Goal: Transaction & Acquisition: Obtain resource

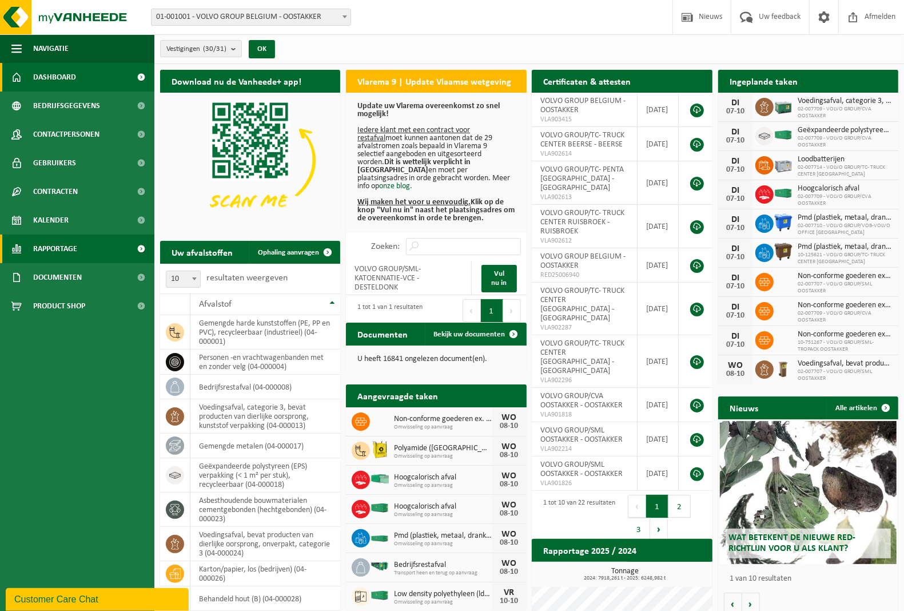
click at [52, 252] on span "Rapportage" at bounding box center [55, 248] width 44 height 29
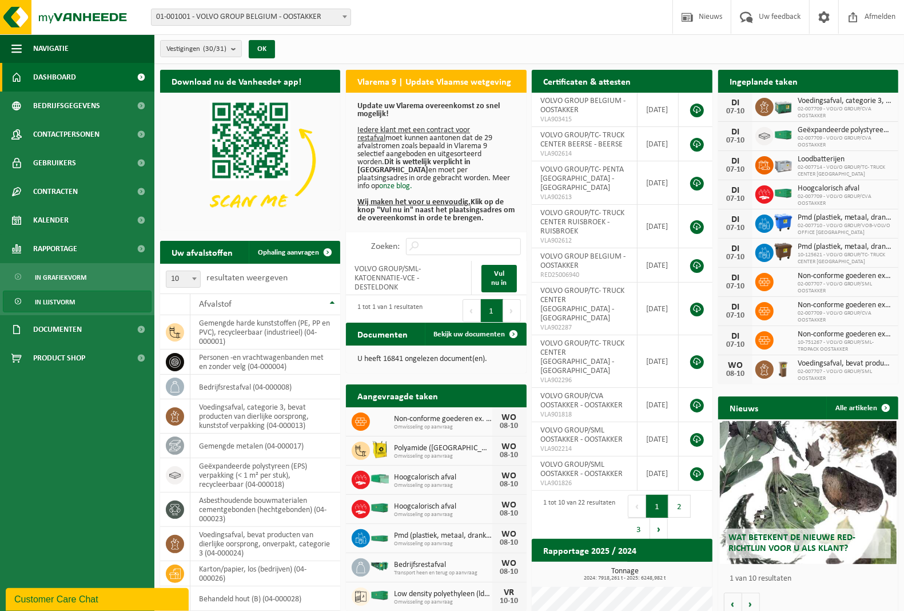
click at [58, 298] on span "In lijstvorm" at bounding box center [55, 302] width 40 height 22
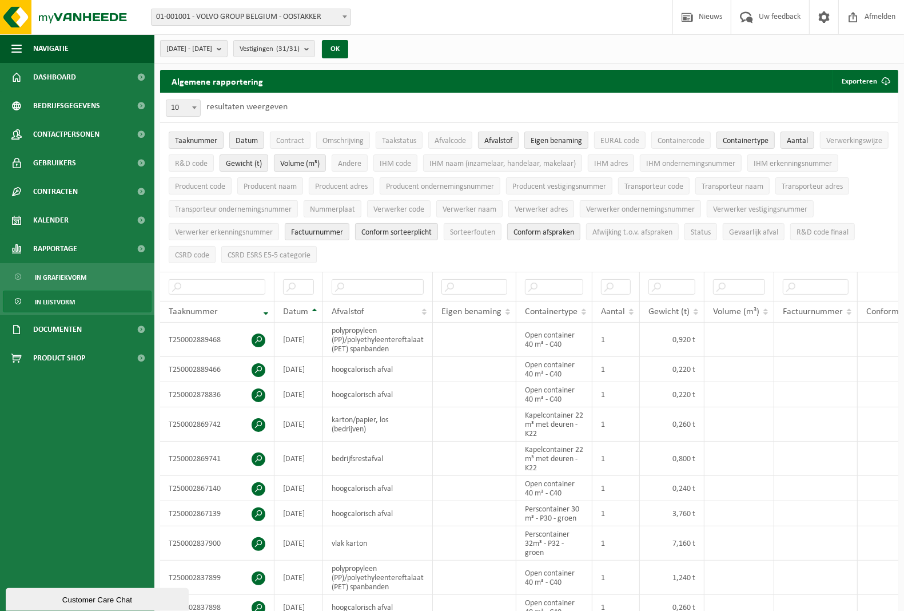
click at [228, 52] on button "2025-05-01 - 2025-10-07" at bounding box center [193, 48] width 67 height 17
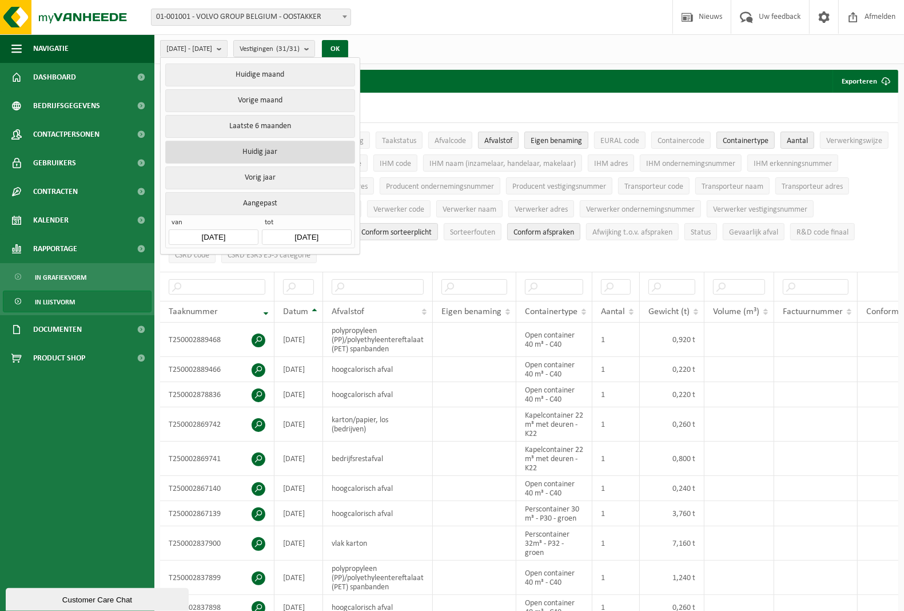
click at [264, 152] on button "Huidig jaar" at bounding box center [259, 152] width 189 height 23
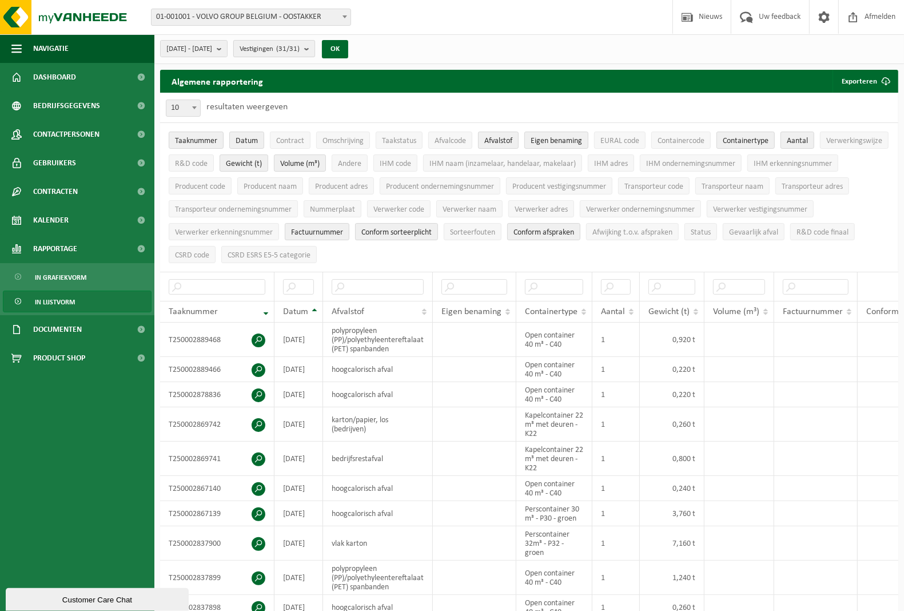
click at [315, 50] on b "submit" at bounding box center [309, 49] width 10 height 16
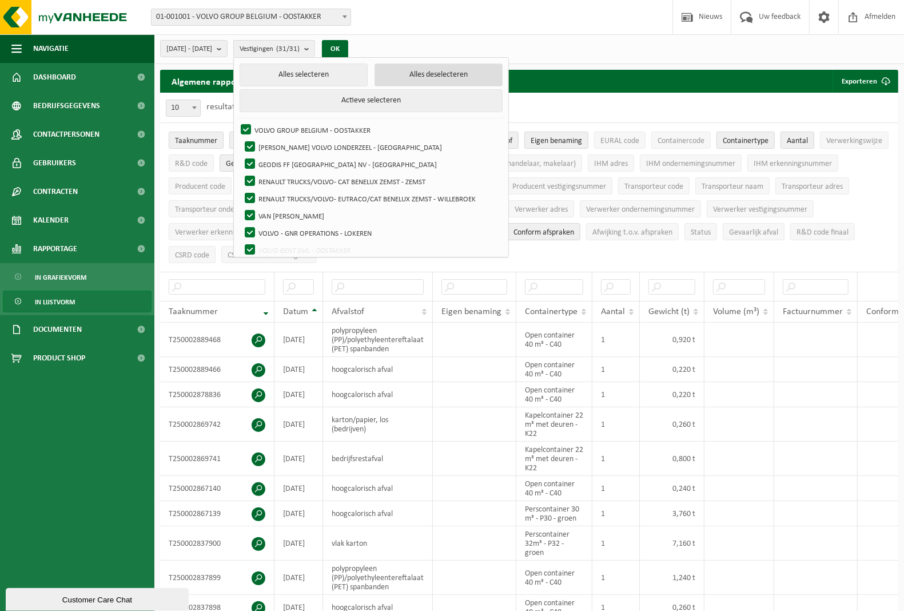
click at [442, 75] on button "Alles deselecteren" at bounding box center [439, 74] width 128 height 23
checkbox input "false"
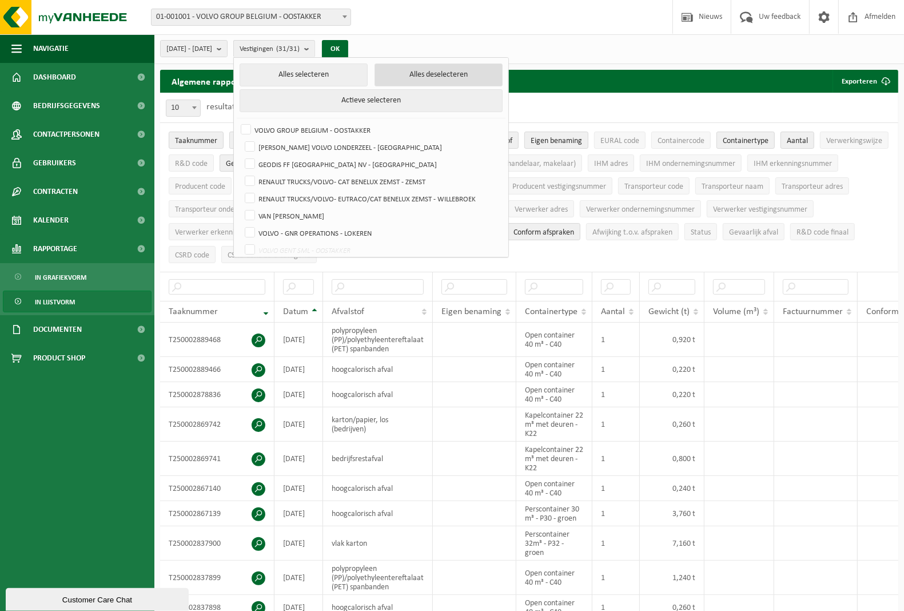
checkbox input "false"
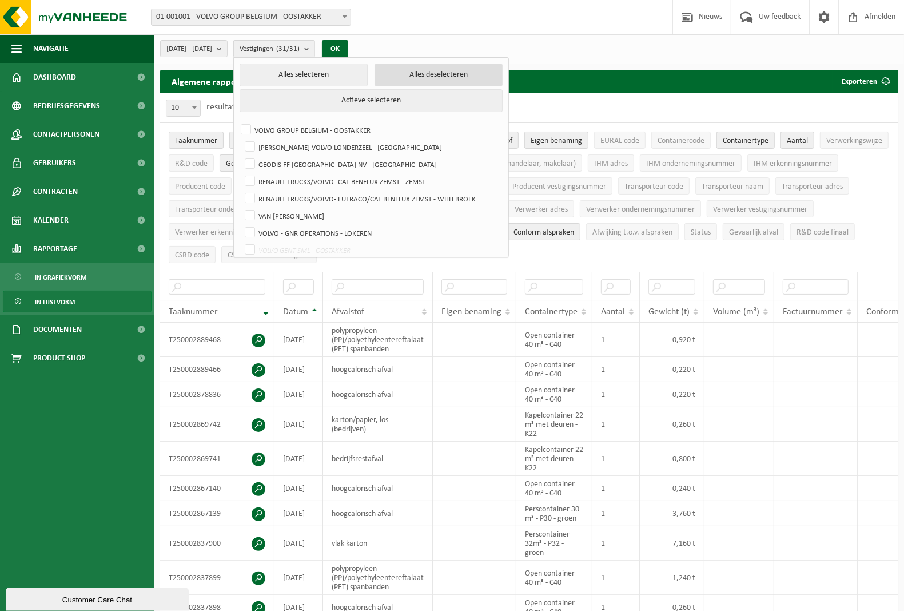
checkbox input "false"
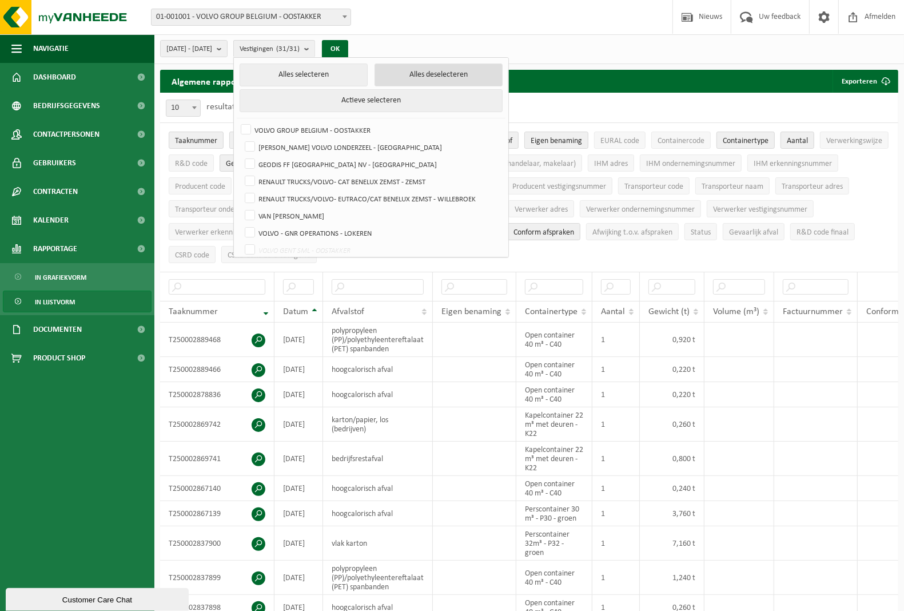
checkbox input "false"
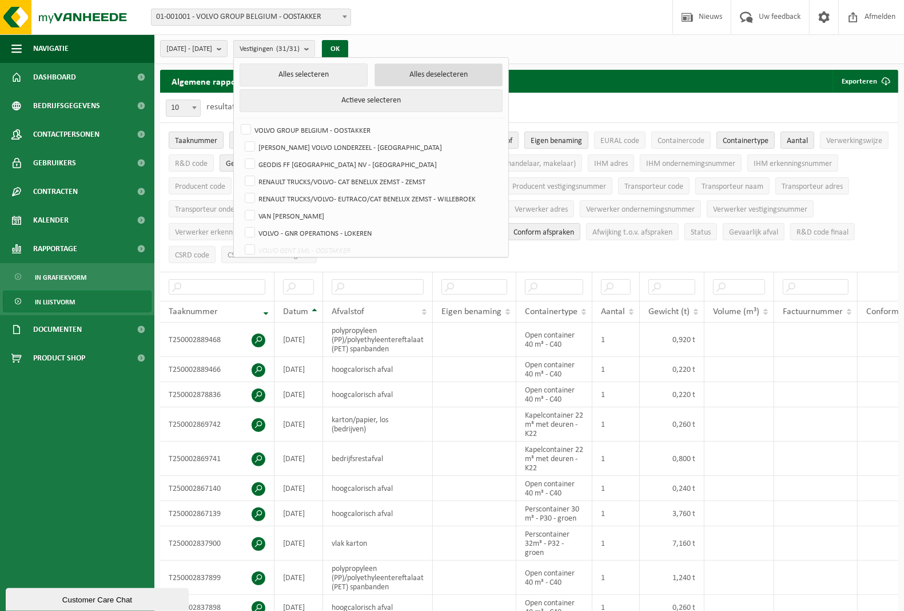
checkbox input "false"
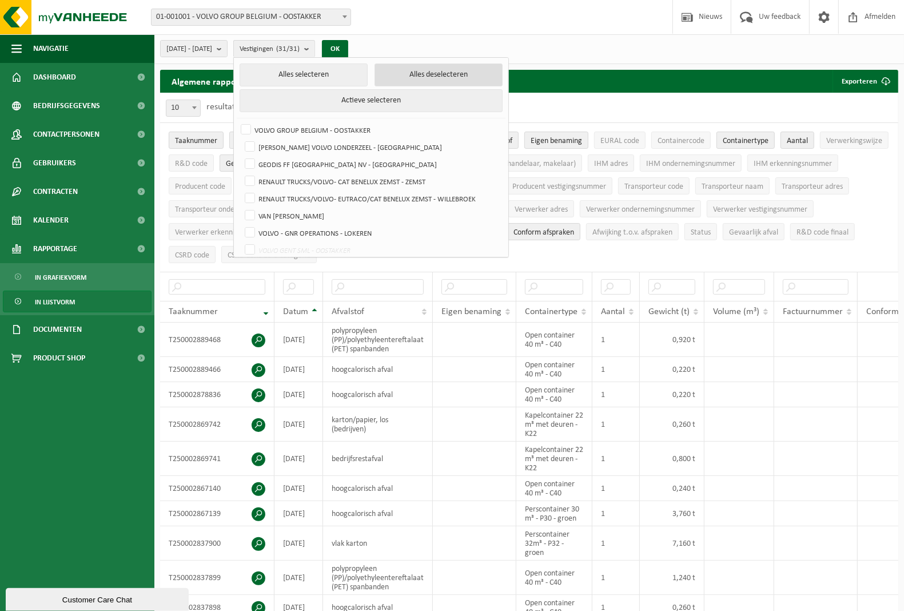
checkbox input "false"
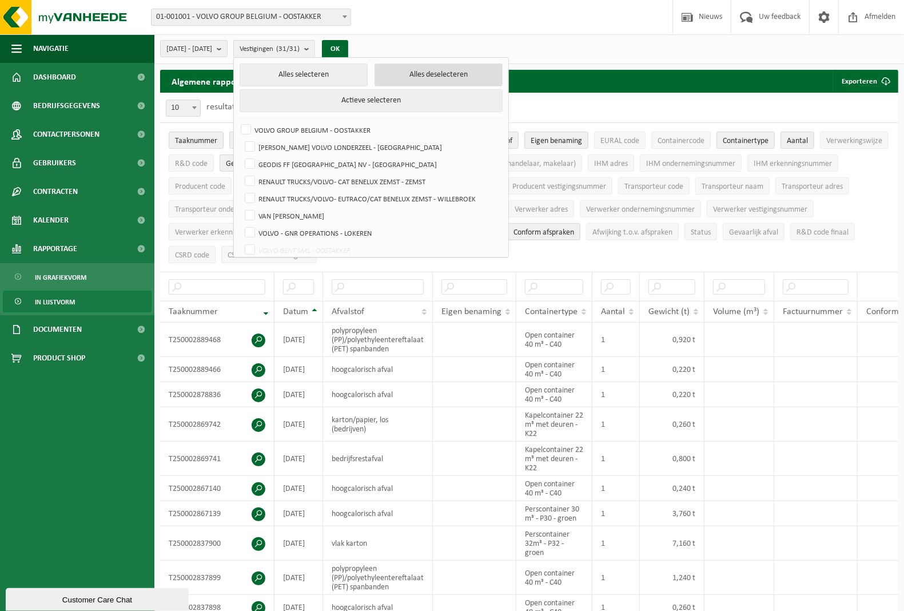
checkbox input "false"
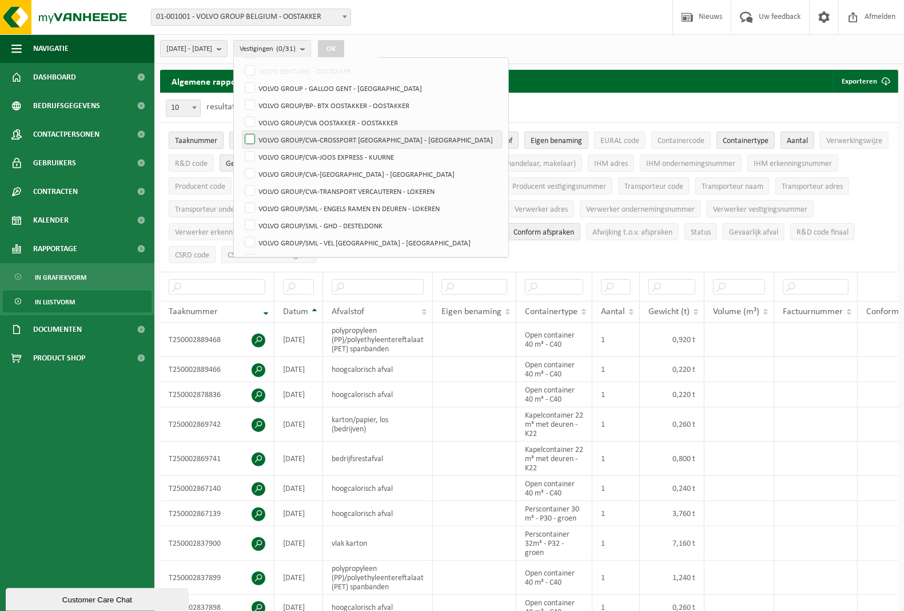
scroll to position [214, 0]
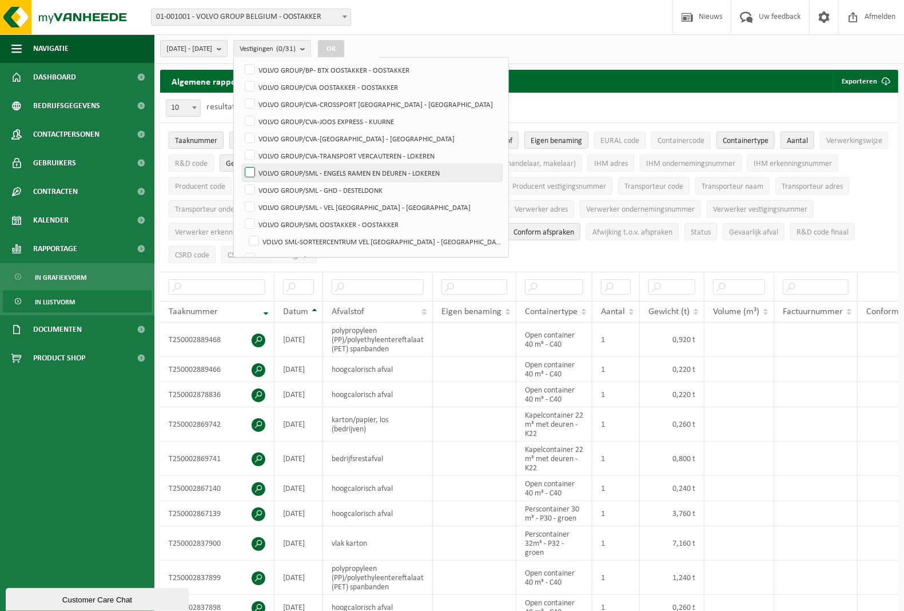
click at [277, 172] on label "VOLVO GROUP/SML - ENGELS RAMEN EN DEUREN - LOKEREN" at bounding box center [372, 172] width 260 height 17
click at [241, 164] on input "VOLVO GROUP/SML - ENGELS RAMEN EN DEUREN - LOKEREN" at bounding box center [240, 164] width 1 height 1
checkbox input "true"
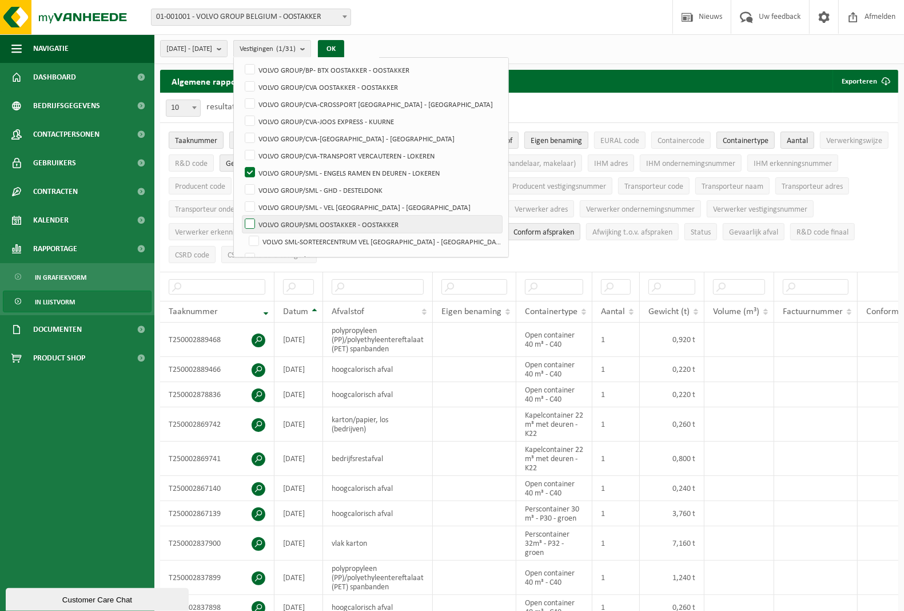
click at [279, 225] on label "VOLVO GROUP/SML OOSTAKKER - OOSTAKKER" at bounding box center [372, 224] width 260 height 17
click at [241, 216] on input "VOLVO GROUP/SML OOSTAKKER - OOSTAKKER" at bounding box center [240, 215] width 1 height 1
checkbox input "true"
click at [286, 238] on label "VOLVO SML-SORTEERCENTRUM VEL [GEOGRAPHIC_DATA] - [GEOGRAPHIC_DATA]" at bounding box center [375, 241] width 256 height 17
click at [245, 233] on input "VOLVO SML-SORTEERCENTRUM VEL [GEOGRAPHIC_DATA] - [GEOGRAPHIC_DATA]" at bounding box center [244, 232] width 1 height 1
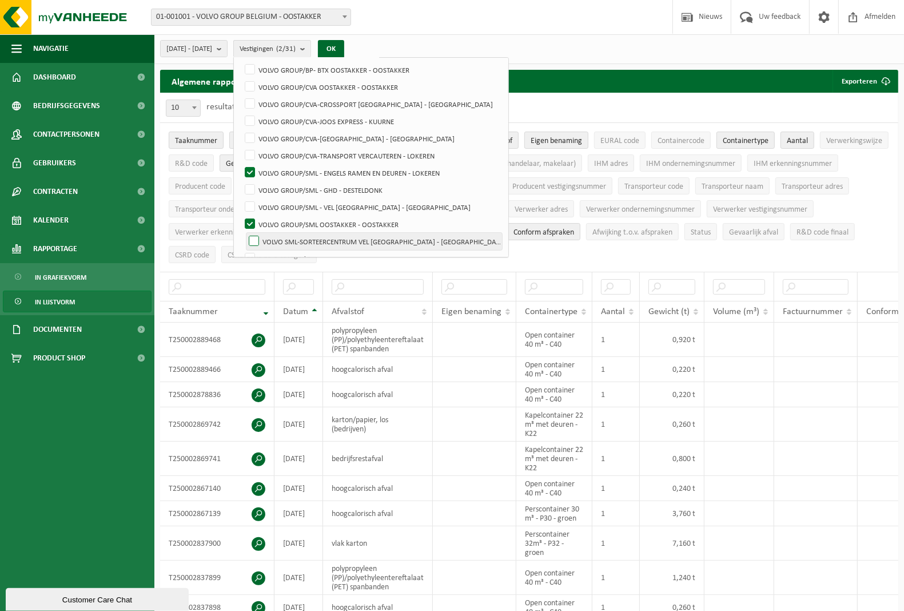
checkbox input "true"
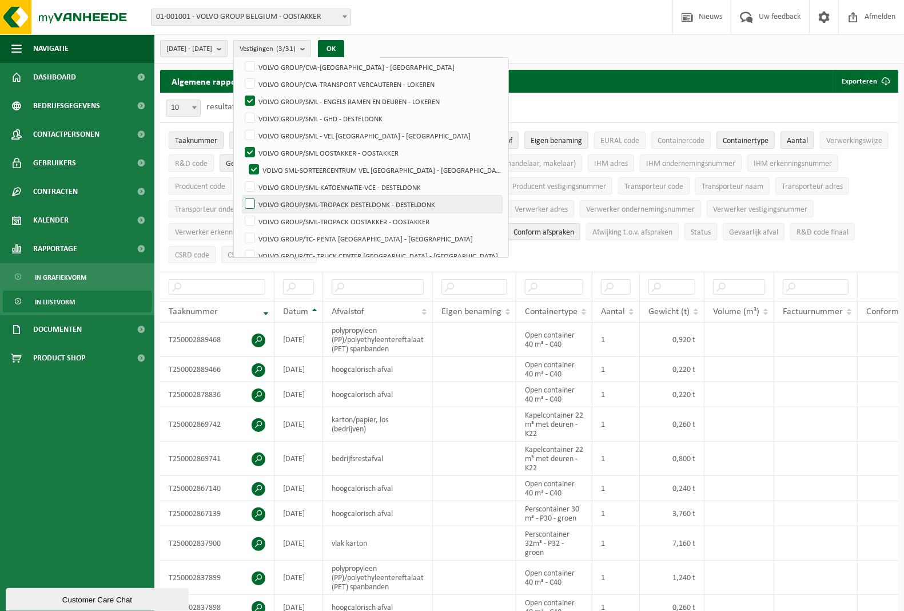
click at [279, 203] on label "VOLVO GROUP/SML-TROPACK DESTELDONK - DESTELDONK" at bounding box center [372, 204] width 260 height 17
click at [241, 196] on input "VOLVO GROUP/SML-TROPACK DESTELDONK - DESTELDONK" at bounding box center [240, 195] width 1 height 1
checkbox input "true"
click at [279, 218] on label "VOLVO GROUP/SML-TROPACK OOSTAKKER - OOSTAKKER" at bounding box center [372, 221] width 260 height 17
click at [241, 213] on input "VOLVO GROUP/SML-TROPACK OOSTAKKER - OOSTAKKER" at bounding box center [240, 212] width 1 height 1
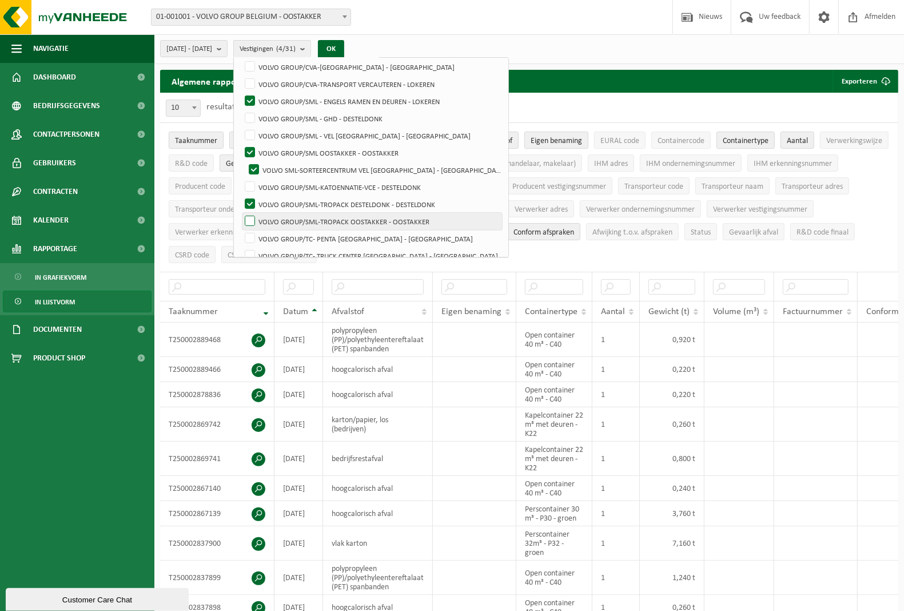
checkbox input "true"
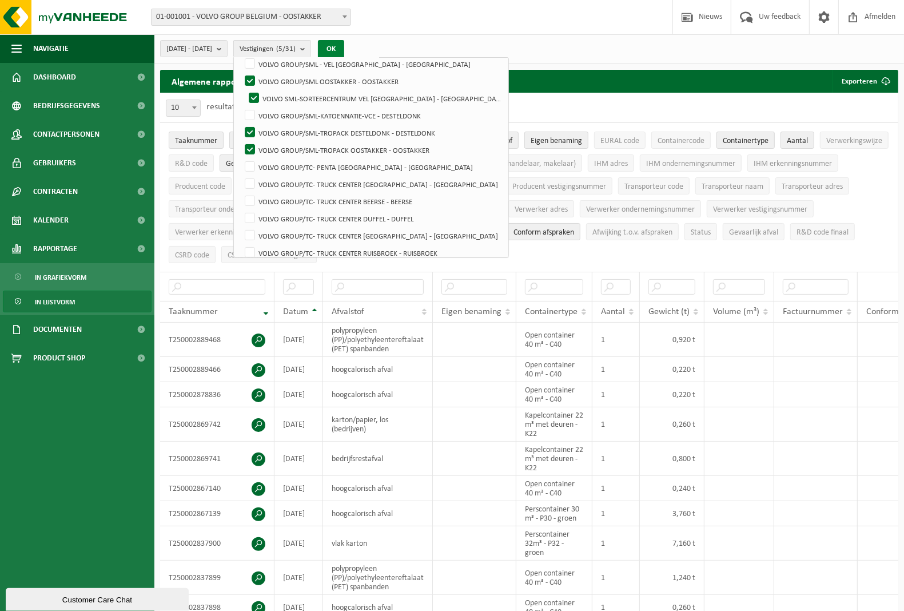
click at [344, 45] on button "OK" at bounding box center [331, 49] width 26 height 18
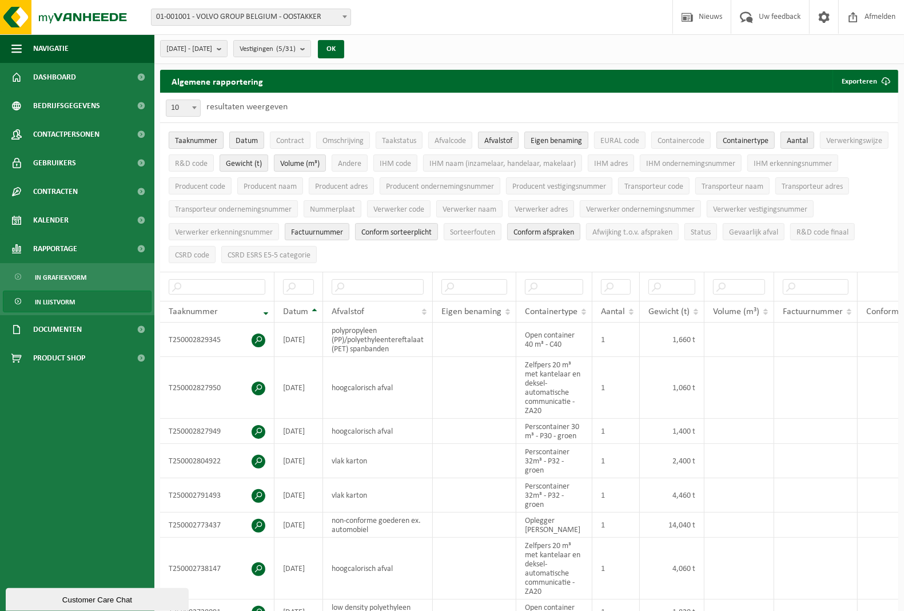
click at [192, 142] on span "Taaknummer" at bounding box center [196, 141] width 42 height 9
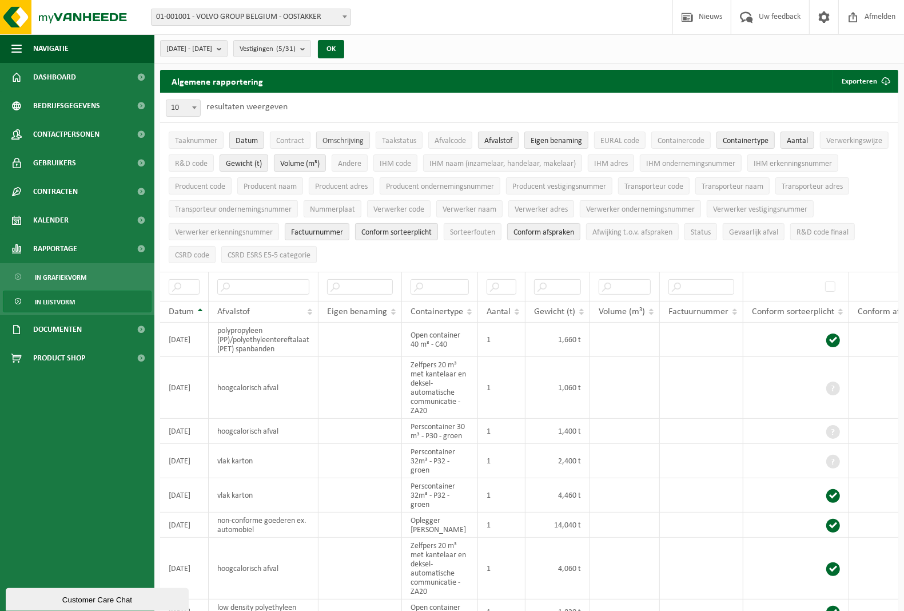
click at [344, 143] on span "Omschrijving" at bounding box center [343, 141] width 41 height 9
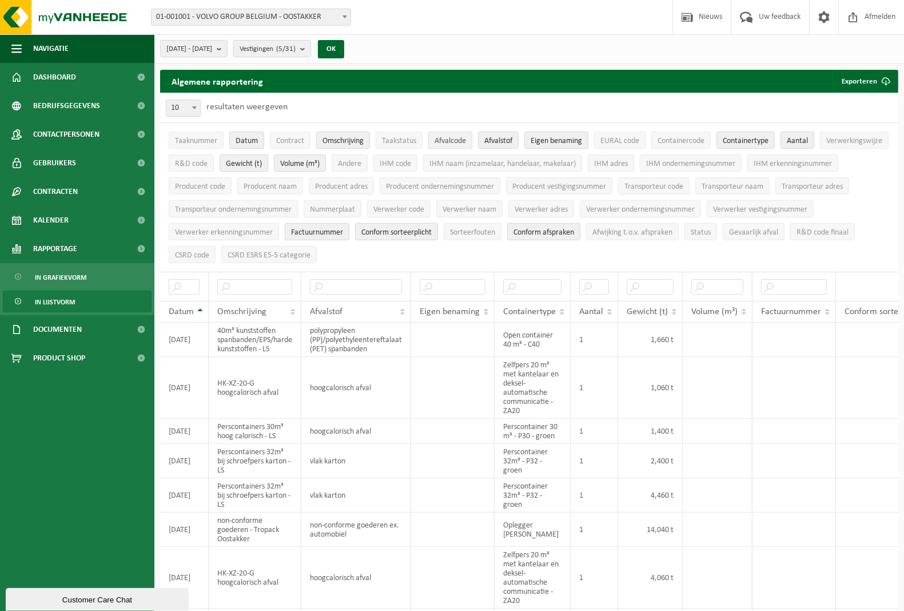
click at [452, 144] on span "Afvalcode" at bounding box center [450, 141] width 31 height 9
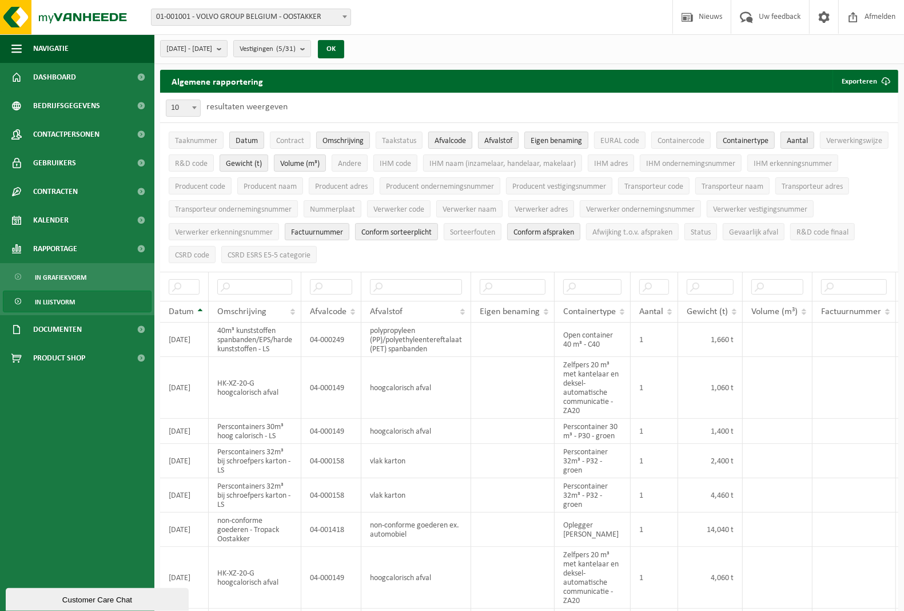
click at [452, 144] on span "Afvalcode" at bounding box center [450, 141] width 31 height 9
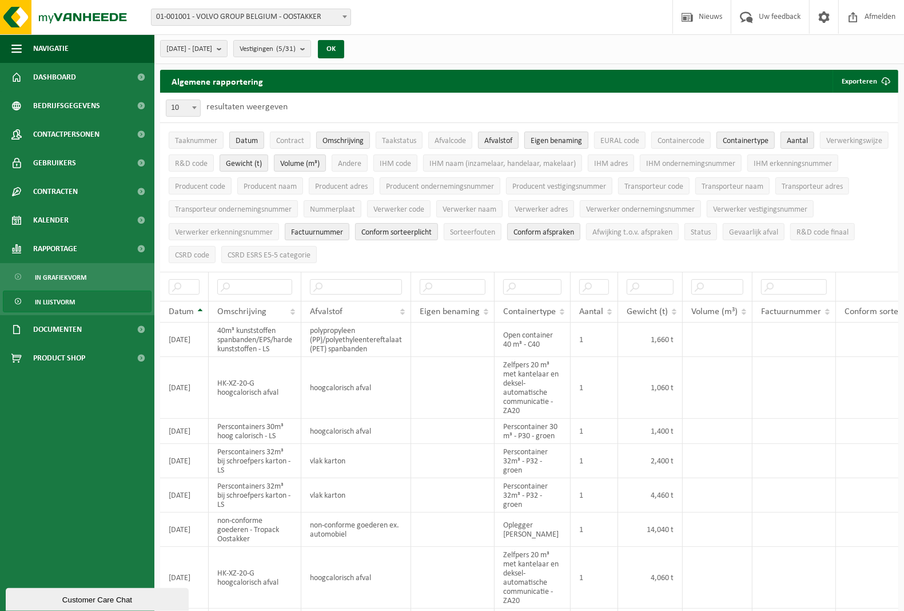
click at [556, 143] on span "Eigen benaming" at bounding box center [556, 141] width 51 height 9
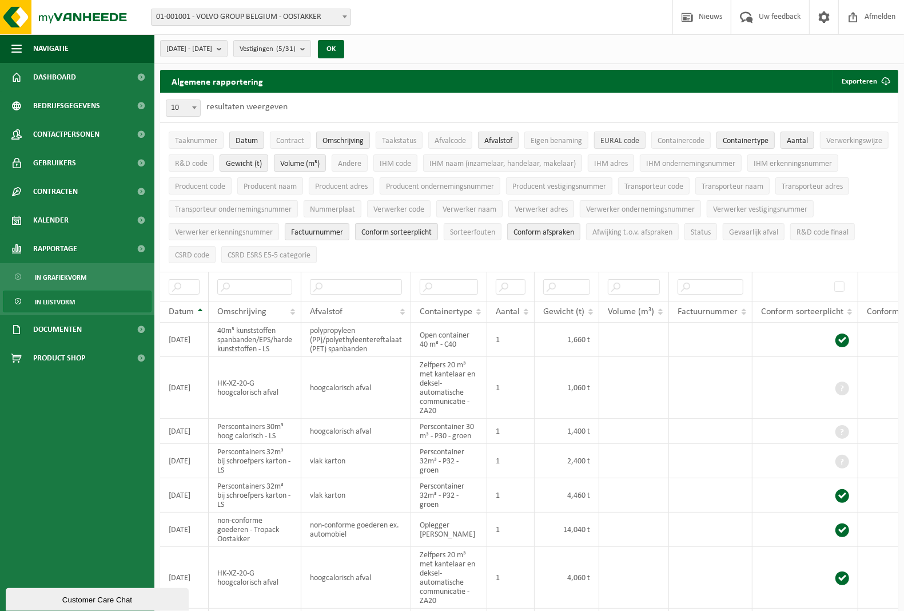
click at [625, 141] on span "EURAL code" at bounding box center [620, 141] width 39 height 9
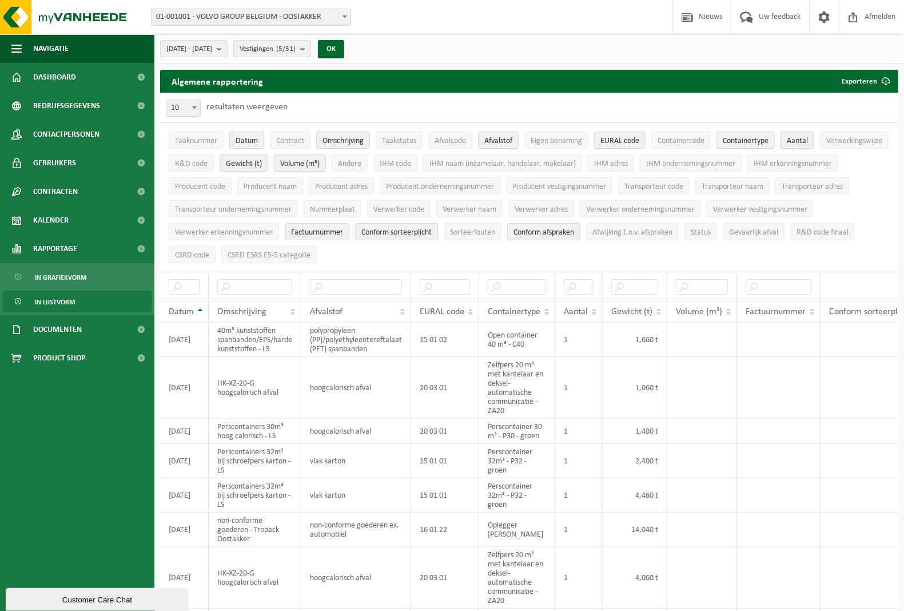
click at [808, 141] on span "Aantal" at bounding box center [797, 141] width 21 height 9
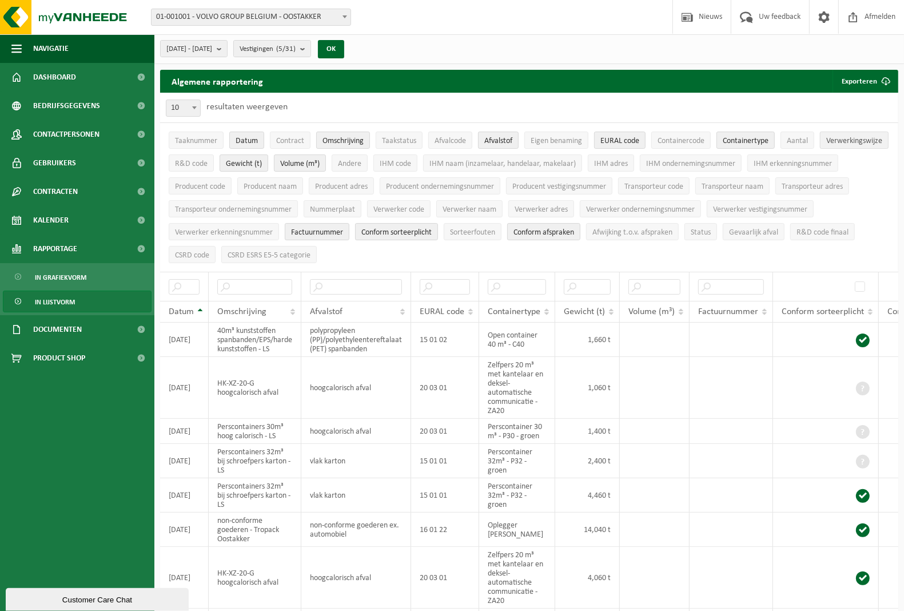
click at [826, 145] on span "Verwerkingswijze" at bounding box center [854, 141] width 56 height 9
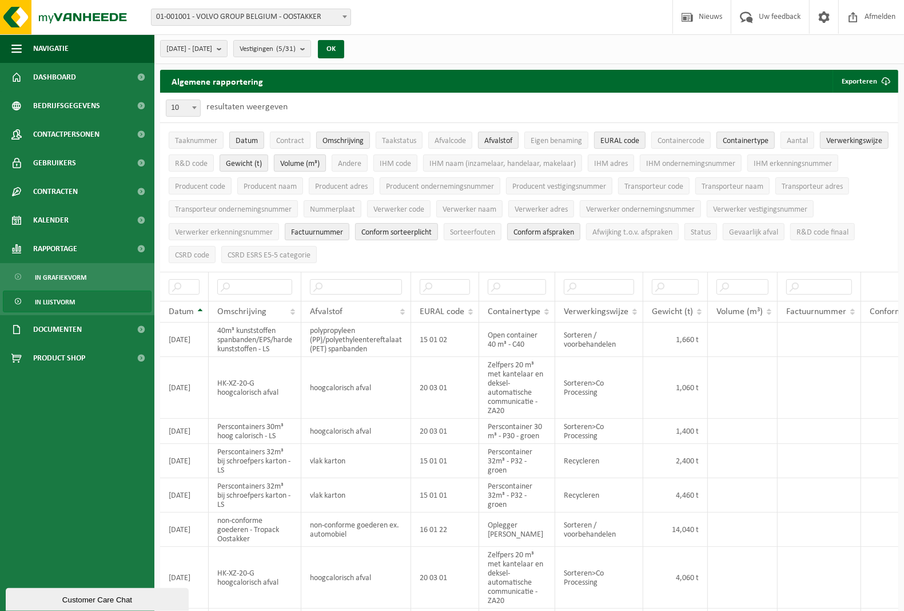
click at [320, 164] on span "Volume (m³)" at bounding box center [299, 164] width 39 height 9
click at [297, 190] on span "Producent naam" at bounding box center [270, 186] width 53 height 9
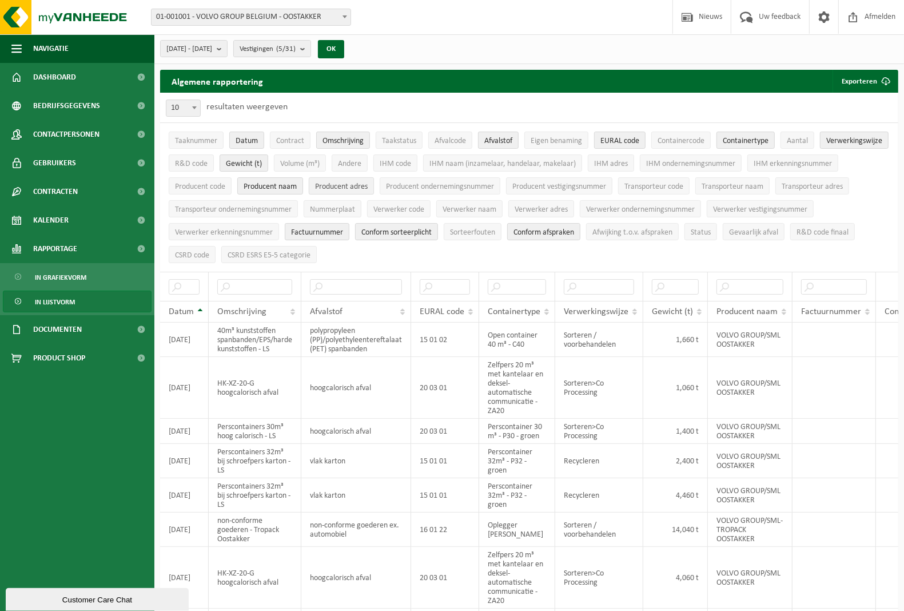
click at [368, 189] on span "Producent adres" at bounding box center [341, 186] width 53 height 9
click at [343, 236] on span "Factuurnummer" at bounding box center [317, 232] width 52 height 9
click at [432, 235] on span "Conform sorteerplicht" at bounding box center [396, 232] width 70 height 9
click at [574, 232] on span "Conform afspraken" at bounding box center [544, 232] width 61 height 9
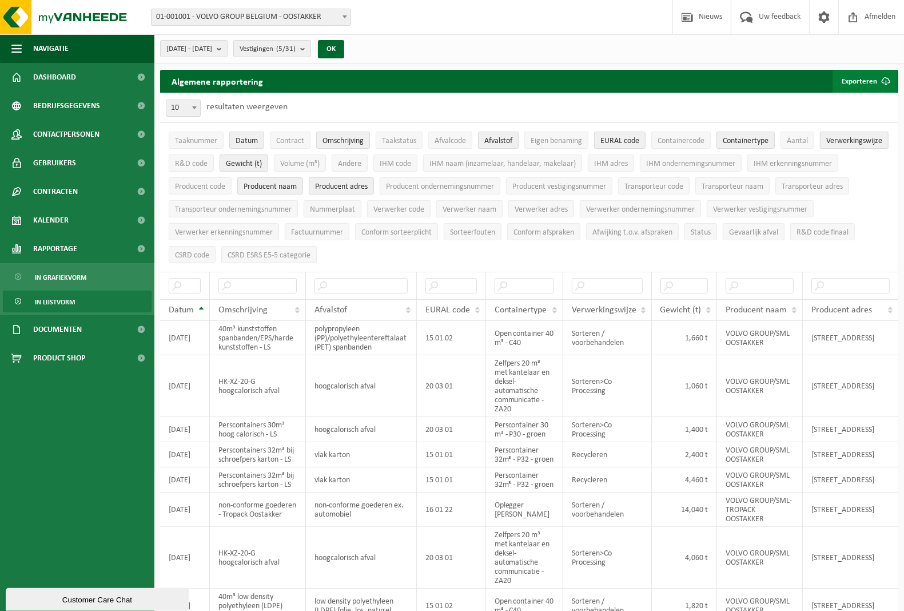
click at [853, 83] on button "Exporteren" at bounding box center [865, 81] width 65 height 23
click at [847, 101] on link "Enkel mijn selectie" at bounding box center [845, 104] width 104 height 23
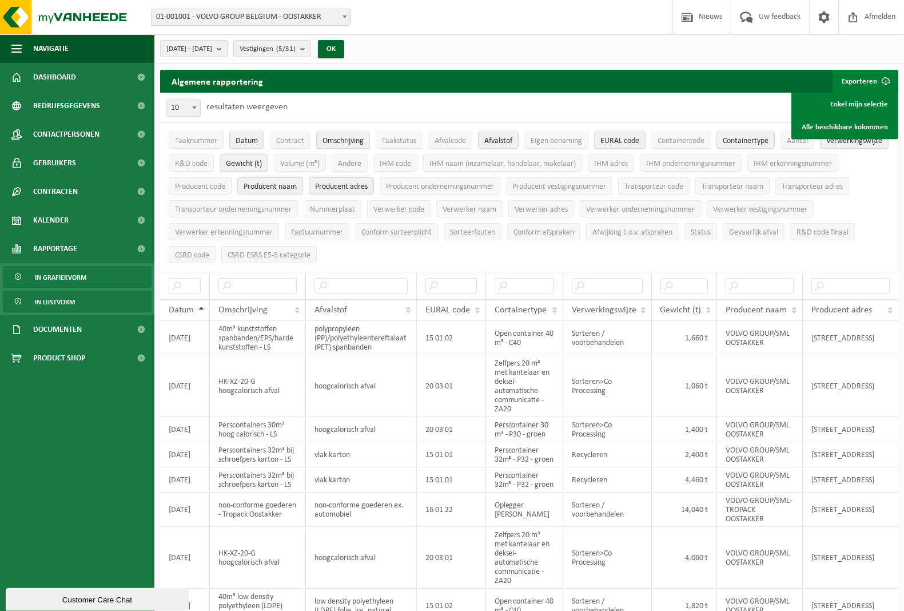
click at [47, 278] on span "In grafiekvorm" at bounding box center [60, 278] width 51 height 22
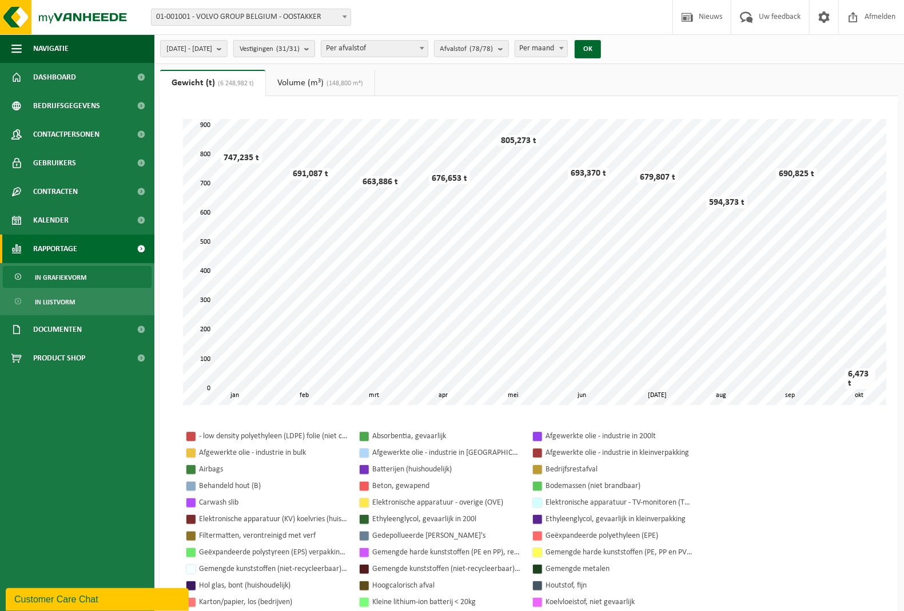
click at [315, 47] on b "submit" at bounding box center [309, 49] width 10 height 16
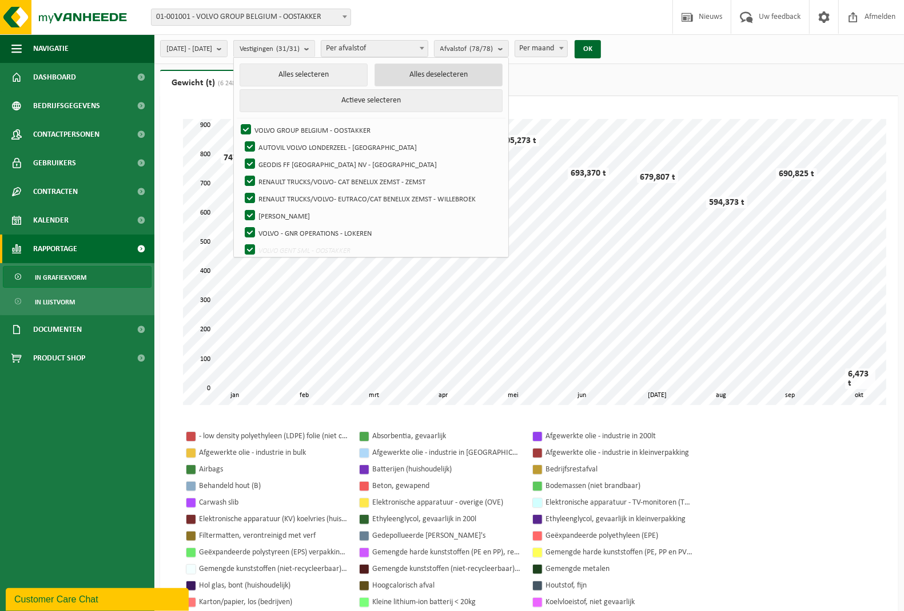
click at [422, 79] on button "Alles deselecteren" at bounding box center [439, 74] width 128 height 23
checkbox input "false"
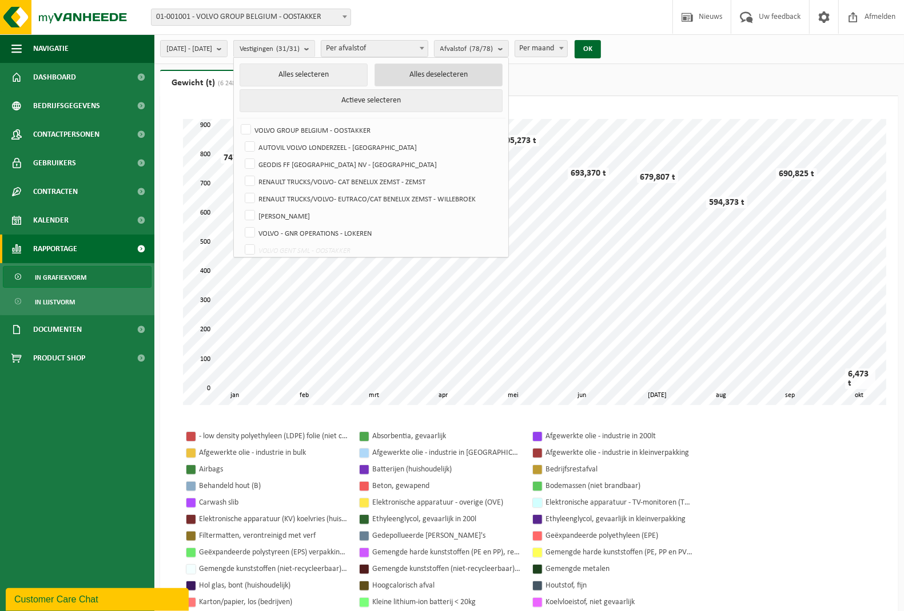
checkbox input "false"
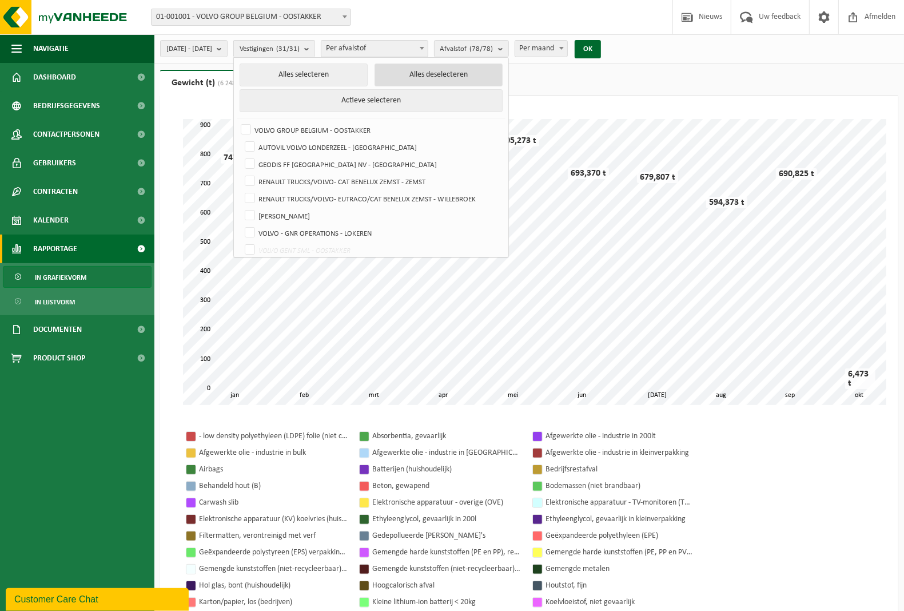
checkbox input "false"
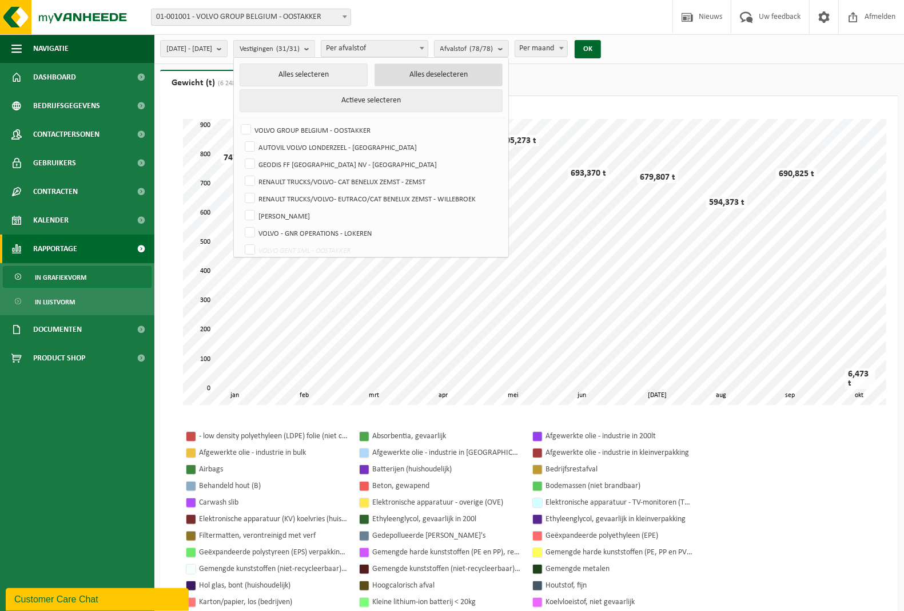
checkbox input "false"
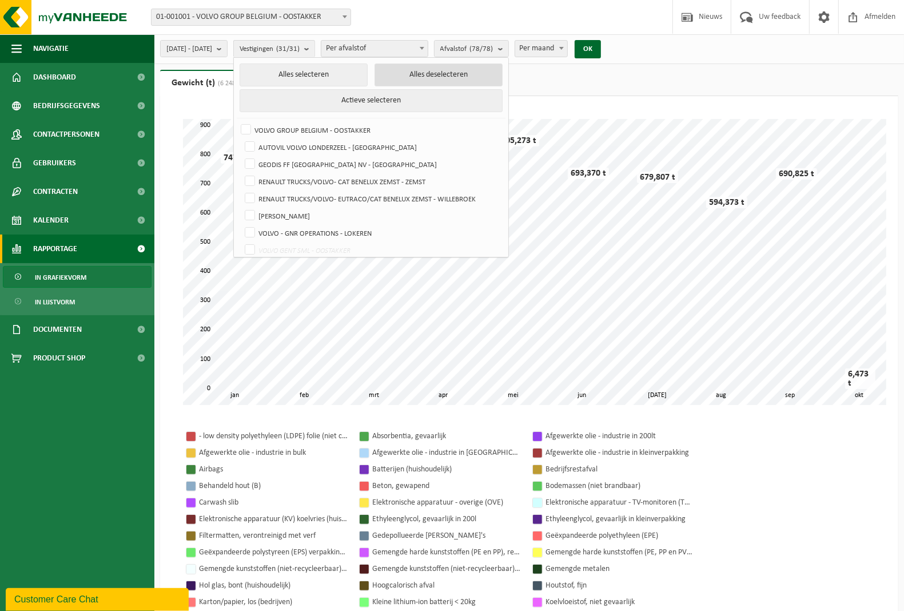
checkbox input "false"
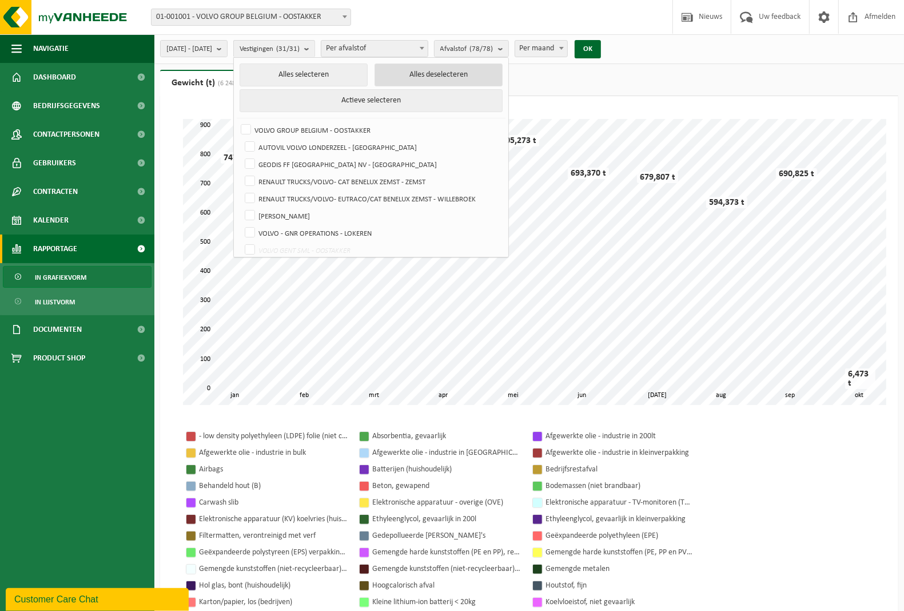
checkbox input "false"
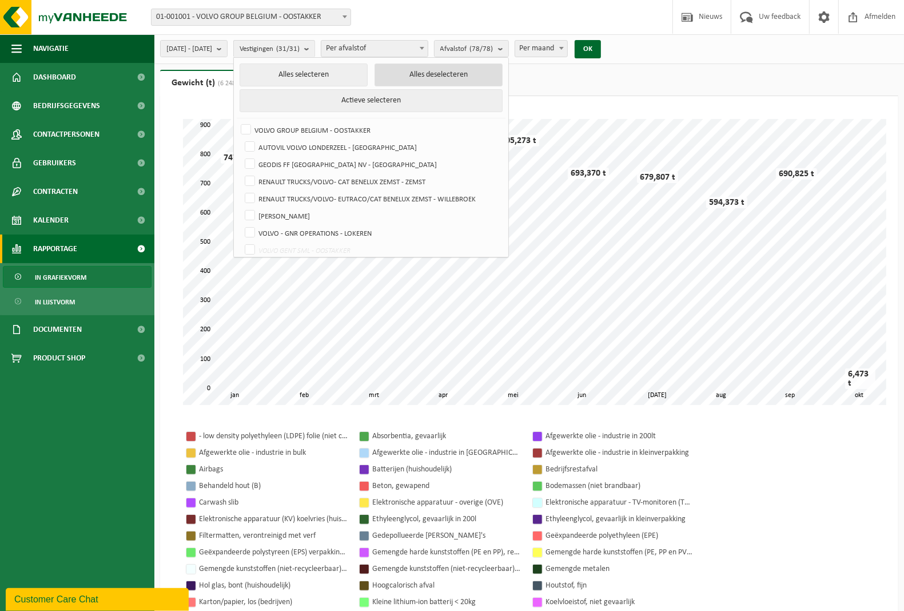
checkbox input "false"
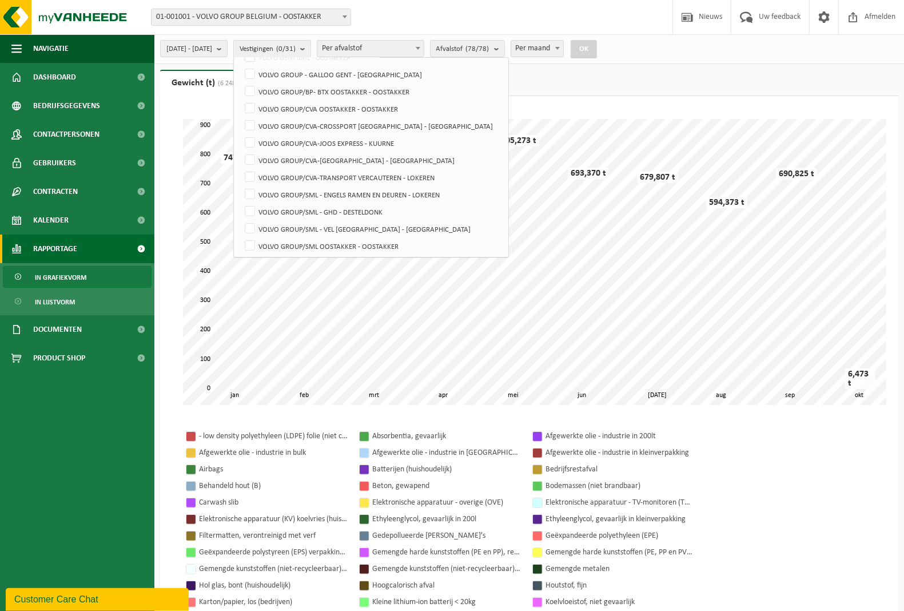
scroll to position [214, 0]
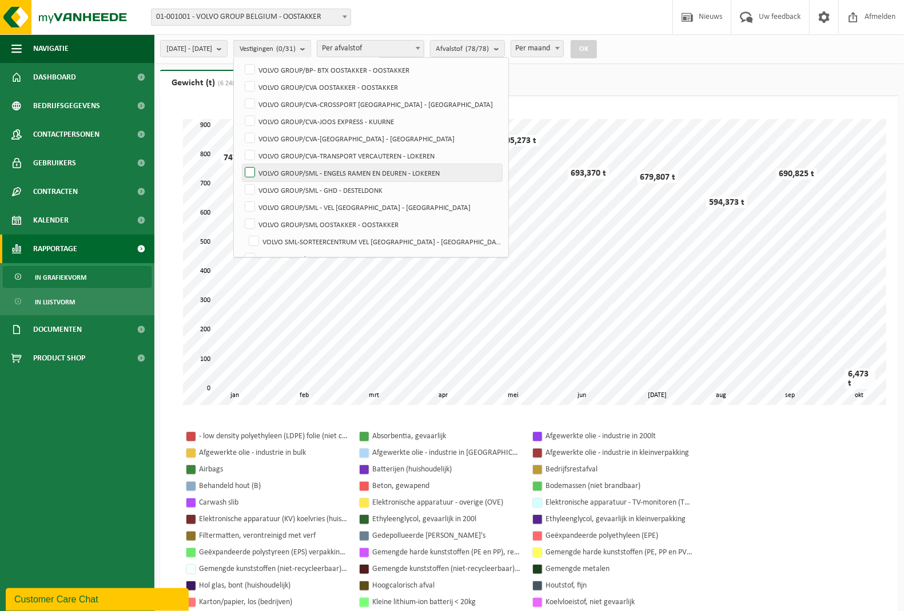
click at [280, 176] on label "VOLVO GROUP/SML - ENGELS RAMEN EN DEUREN - LOKEREN" at bounding box center [372, 172] width 260 height 17
click at [241, 164] on input "VOLVO GROUP/SML - ENGELS RAMEN EN DEUREN - LOKEREN" at bounding box center [240, 164] width 1 height 1
checkbox input "true"
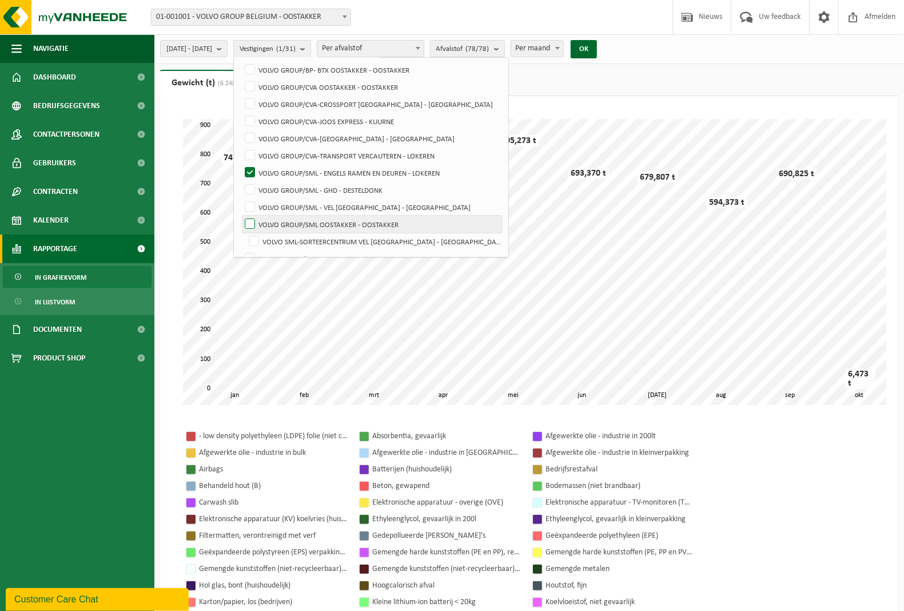
click at [279, 224] on label "VOLVO GROUP/SML OOSTAKKER - OOSTAKKER" at bounding box center [372, 224] width 260 height 17
click at [241, 216] on input "VOLVO GROUP/SML OOSTAKKER - OOSTAKKER" at bounding box center [240, 215] width 1 height 1
checkbox input "true"
click at [284, 238] on label "VOLVO SML-SORTEERCENTRUM VEL [GEOGRAPHIC_DATA] - [GEOGRAPHIC_DATA]" at bounding box center [375, 241] width 256 height 17
click at [245, 233] on input "VOLVO SML-SORTEERCENTRUM VEL [GEOGRAPHIC_DATA] - [GEOGRAPHIC_DATA]" at bounding box center [244, 232] width 1 height 1
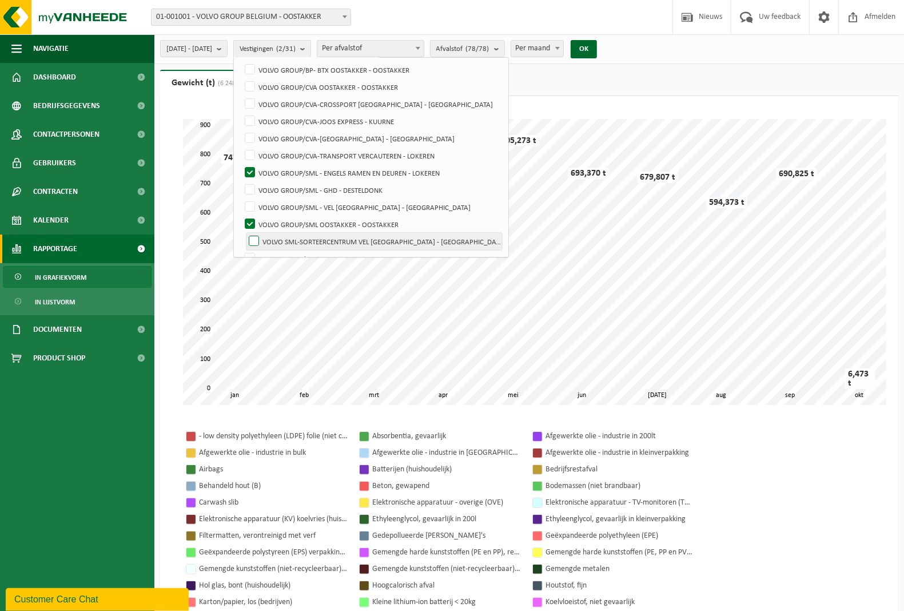
checkbox input "true"
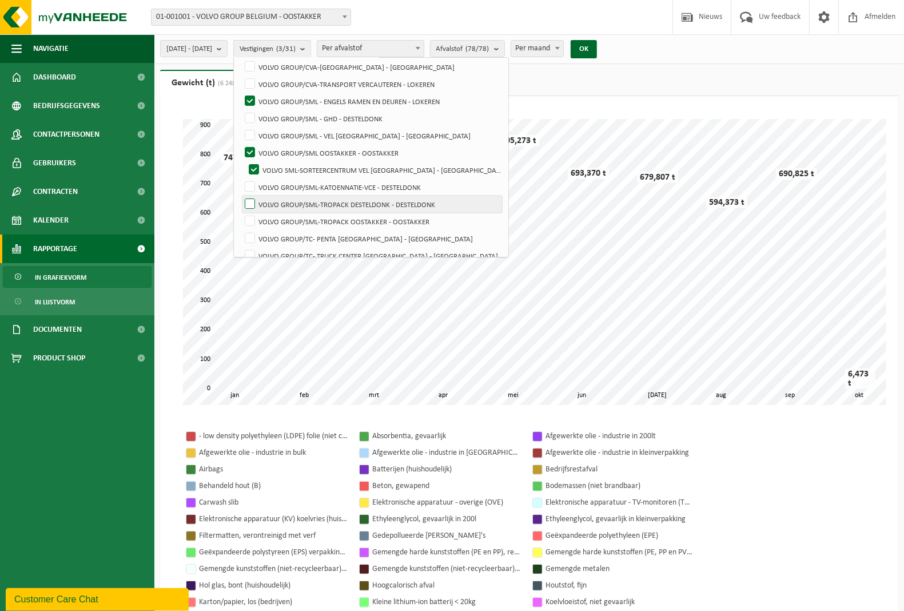
click at [281, 209] on label "VOLVO GROUP/SML-TROPACK DESTELDONK - DESTELDONK" at bounding box center [372, 204] width 260 height 17
click at [241, 196] on input "VOLVO GROUP/SML-TROPACK DESTELDONK - DESTELDONK" at bounding box center [240, 195] width 1 height 1
checkbox input "true"
click at [280, 219] on label "VOLVO GROUP/SML-TROPACK OOSTAKKER - OOSTAKKER" at bounding box center [372, 221] width 260 height 17
click at [241, 213] on input "VOLVO GROUP/SML-TROPACK OOSTAKKER - OOSTAKKER" at bounding box center [240, 212] width 1 height 1
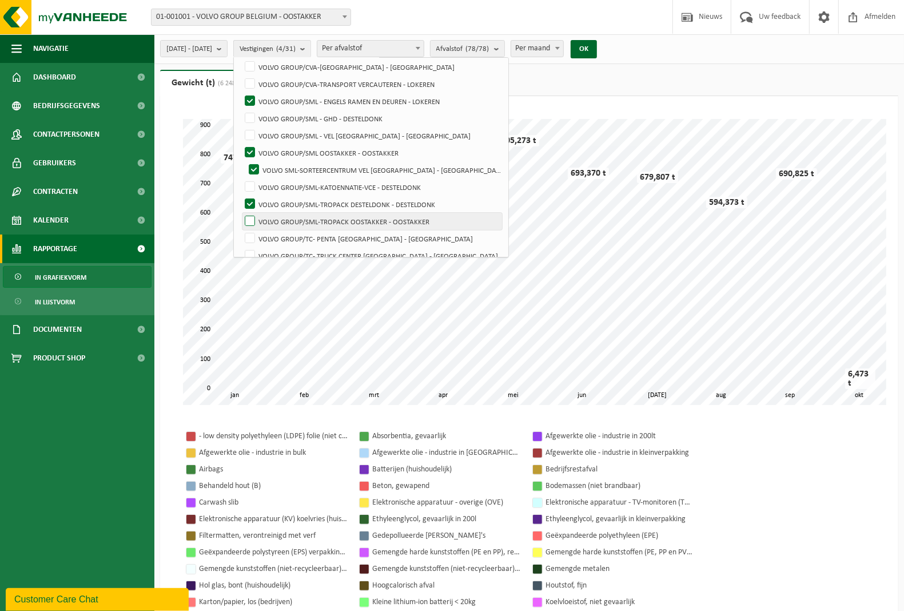
checkbox input "true"
click at [597, 50] on button "OK" at bounding box center [584, 49] width 26 height 18
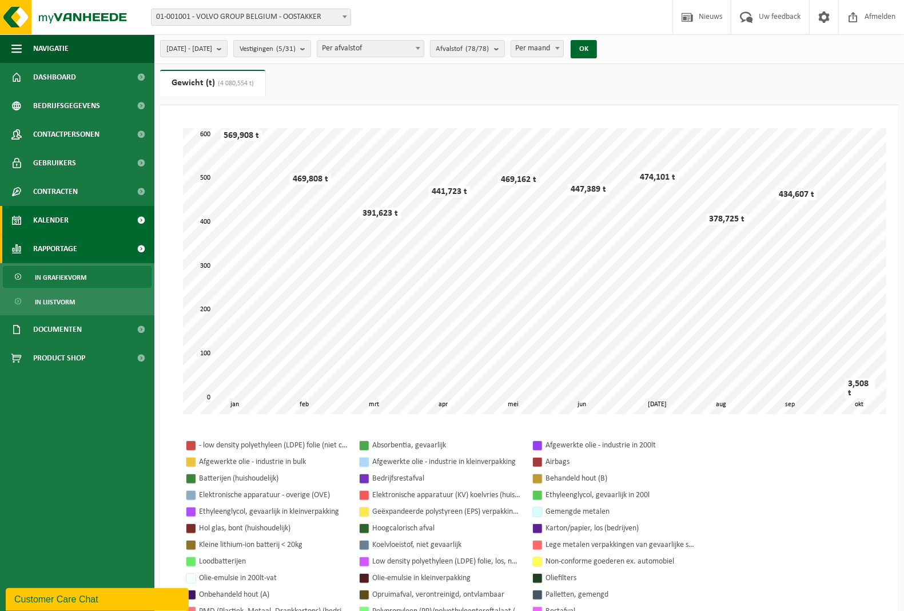
click at [47, 219] on span "Kalender" at bounding box center [50, 220] width 35 height 29
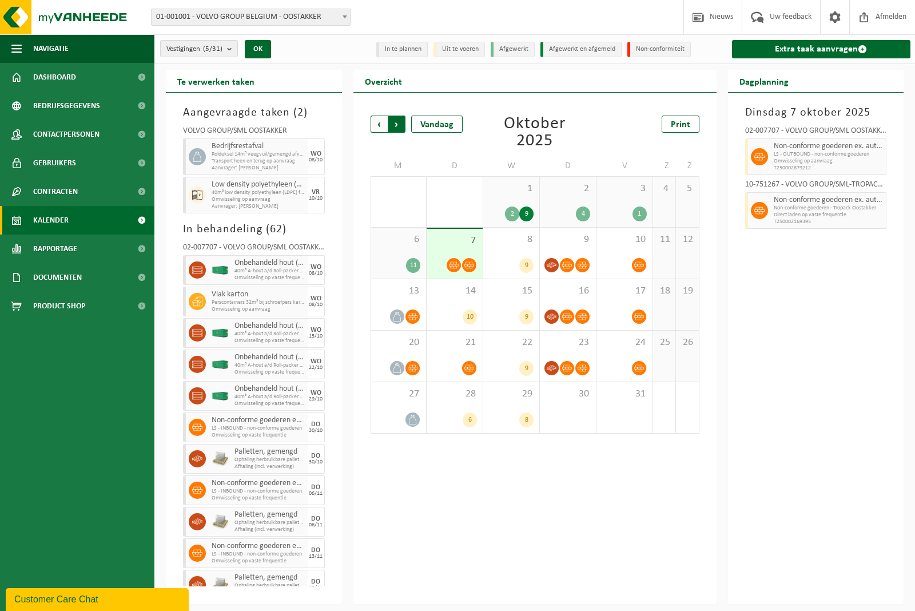
click at [377, 124] on span "Vorige" at bounding box center [379, 124] width 17 height 17
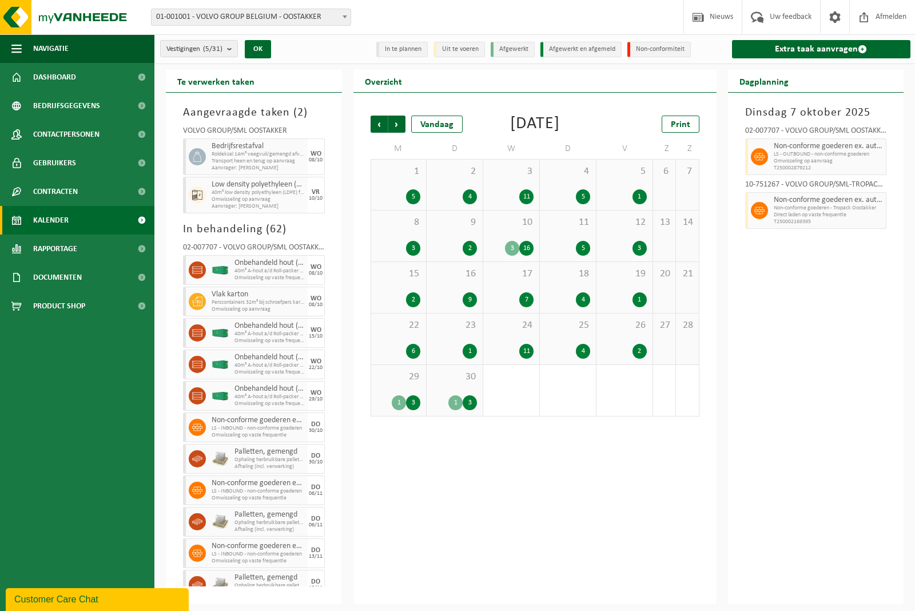
click at [376, 124] on span "Vorige" at bounding box center [379, 124] width 17 height 17
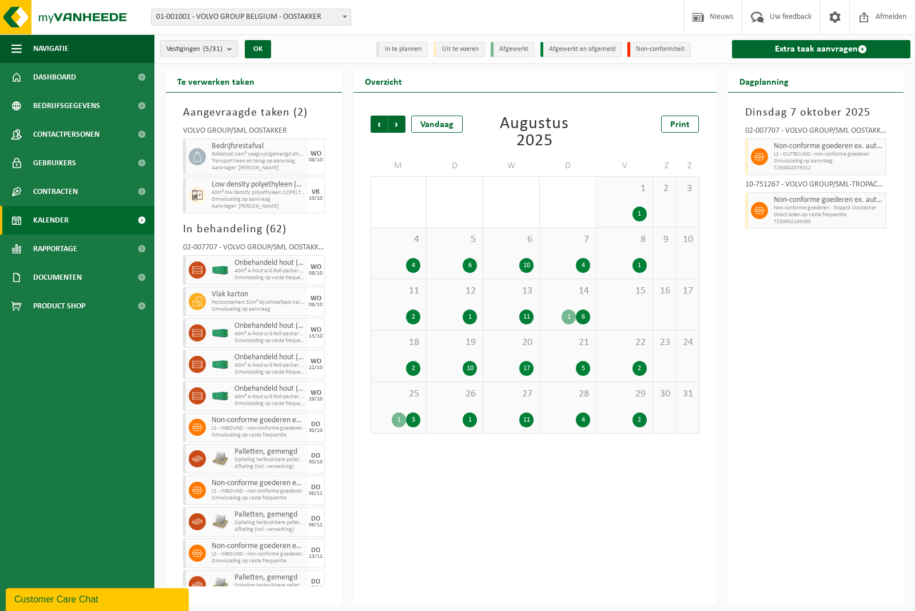
click at [568, 315] on div "1" at bounding box center [569, 316] width 14 height 15
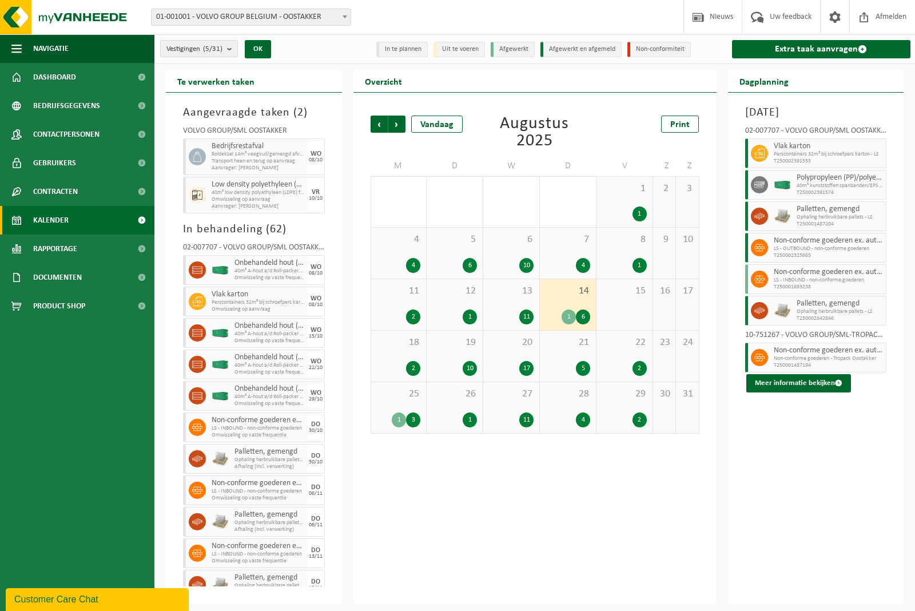
click at [401, 419] on div "1" at bounding box center [399, 419] width 14 height 15
